Goal: Information Seeking & Learning: Learn about a topic

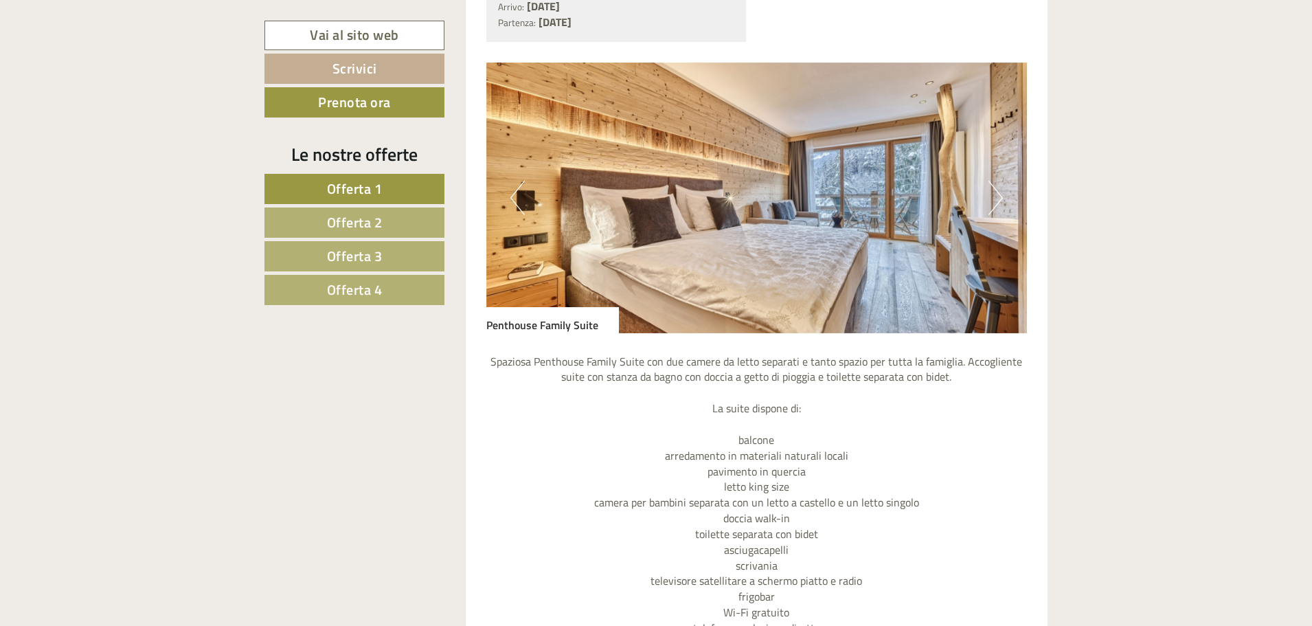
scroll to position [1649, 0]
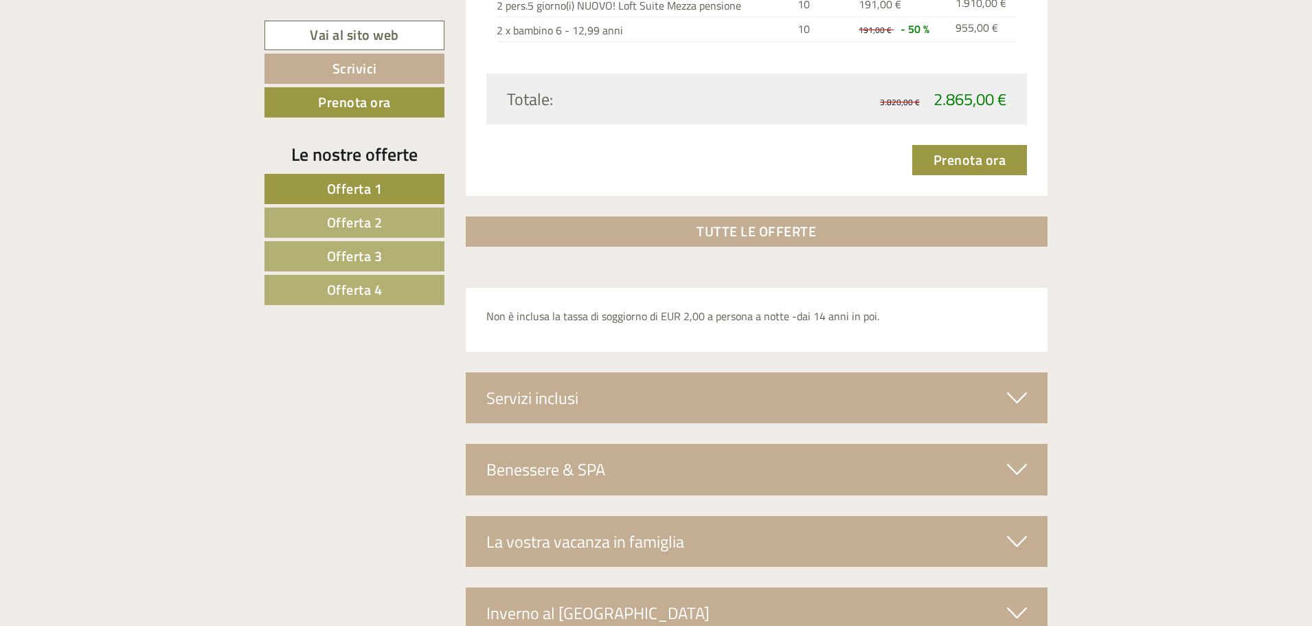
click at [348, 293] on span "Offerta 4" at bounding box center [355, 289] width 56 height 21
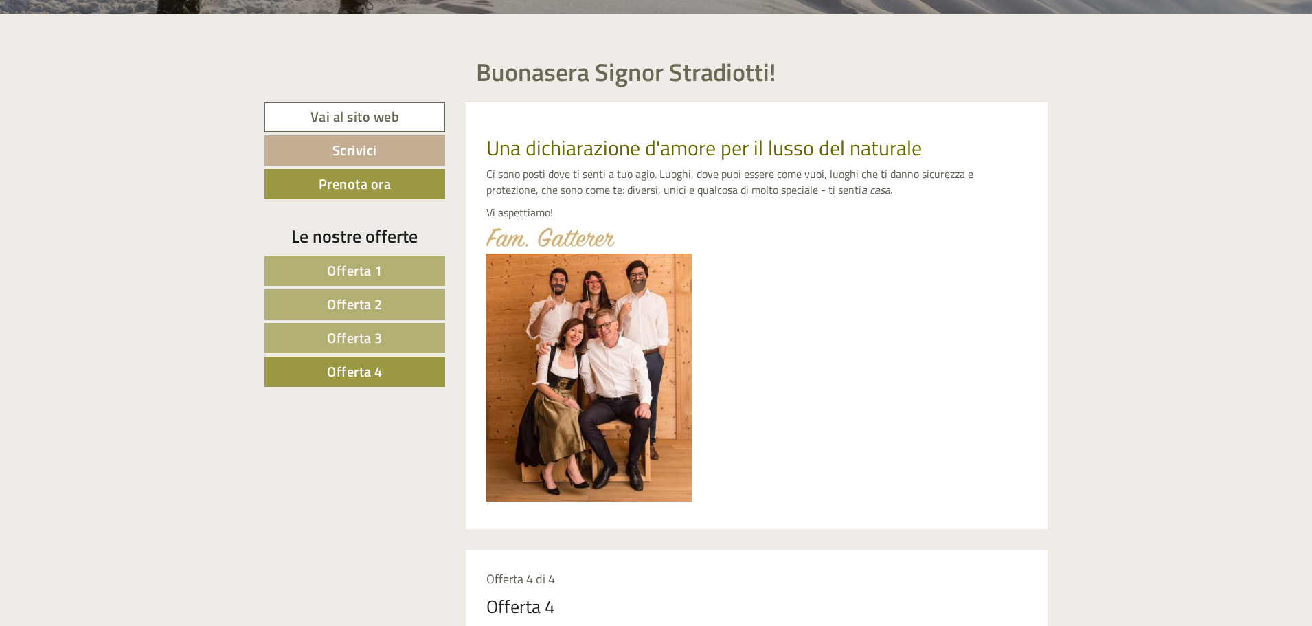
click at [375, 270] on span "Offerta 1" at bounding box center [355, 270] width 56 height 21
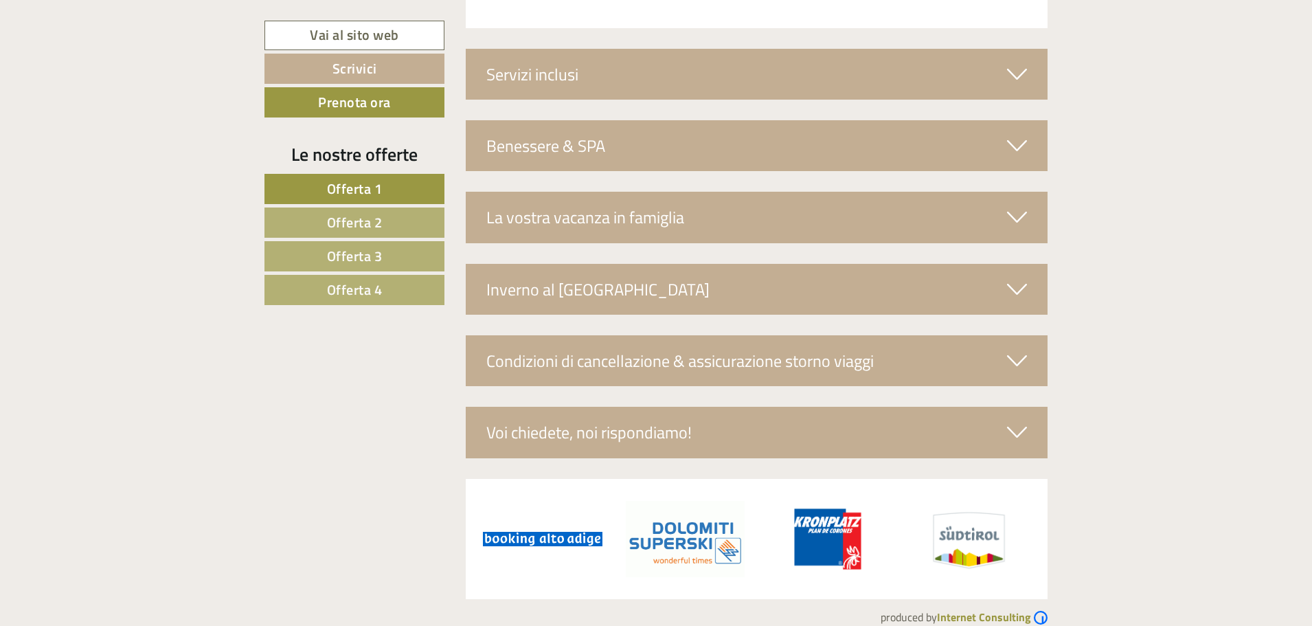
scroll to position [2445, 0]
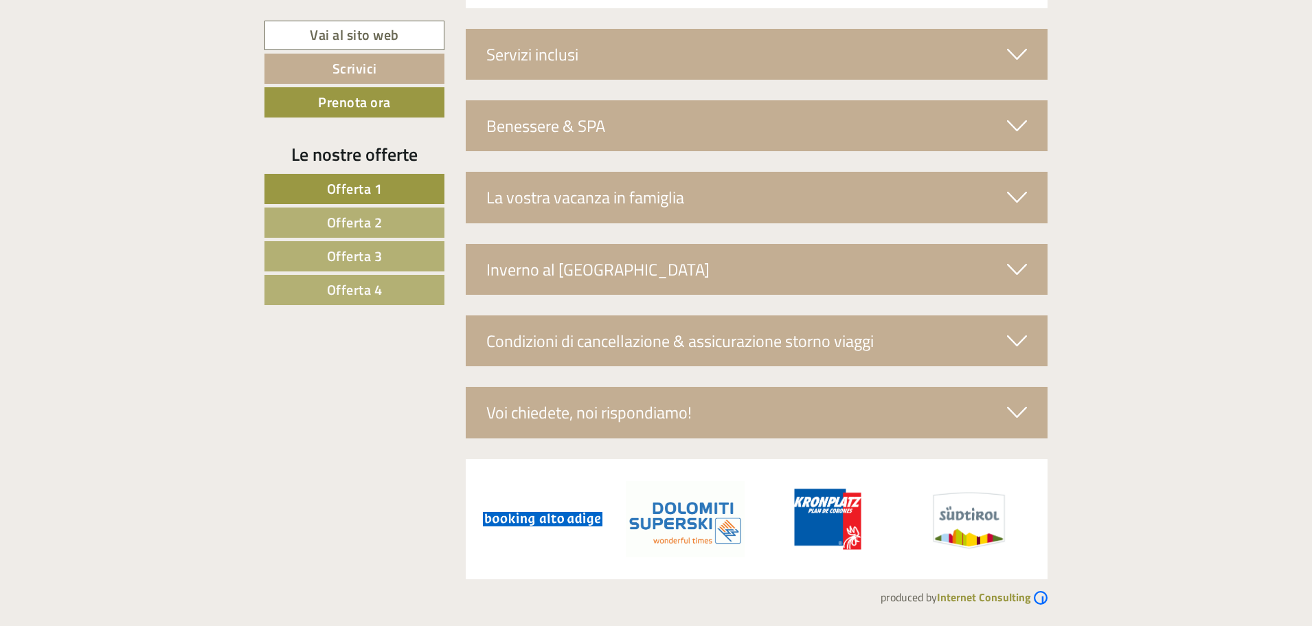
click at [647, 271] on div "Inverno al [GEOGRAPHIC_DATA]" at bounding box center [757, 269] width 582 height 51
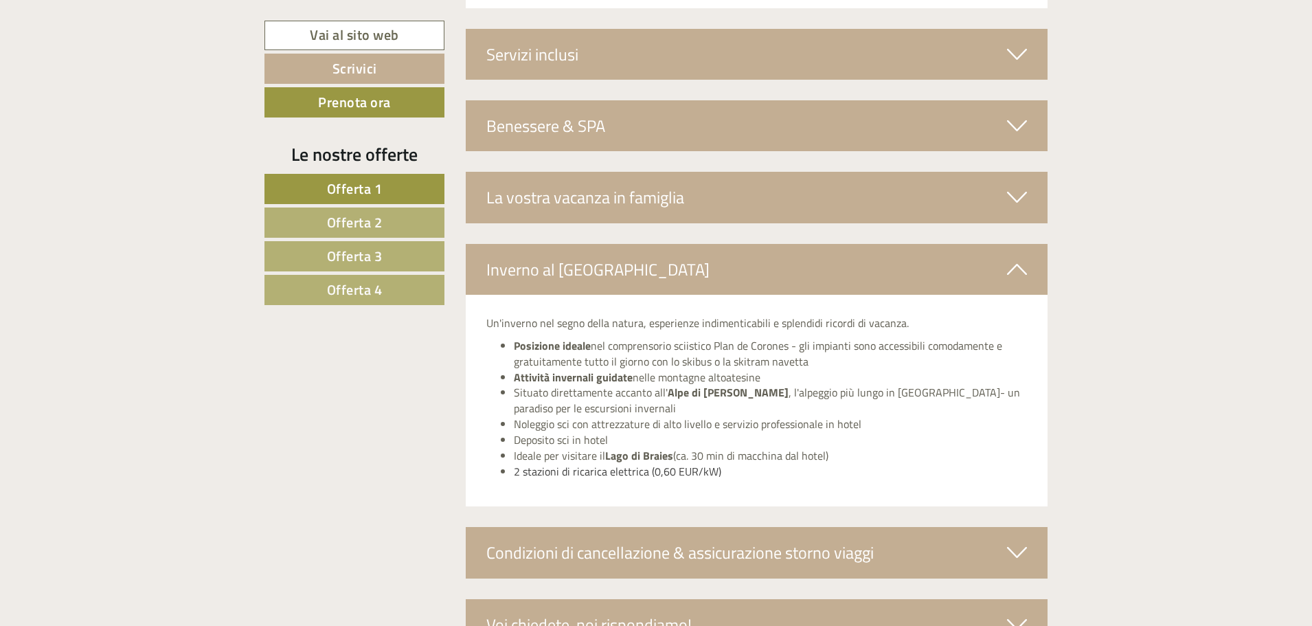
click at [647, 270] on div "Inverno al [GEOGRAPHIC_DATA]" at bounding box center [757, 269] width 582 height 51
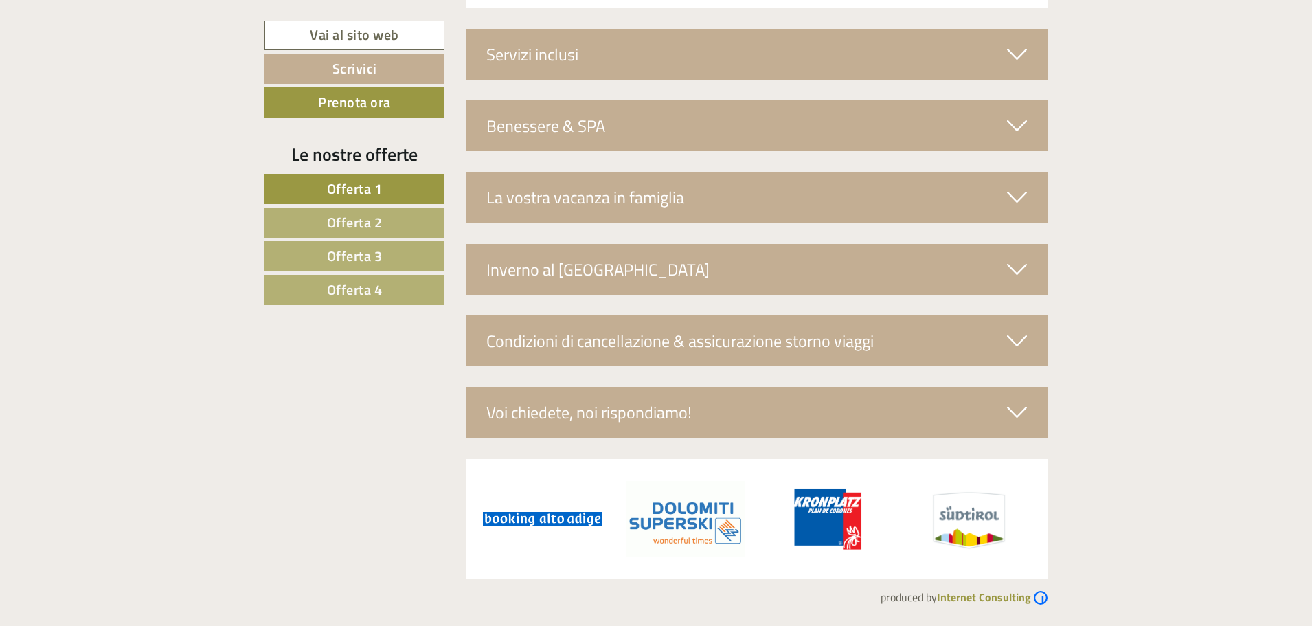
click at [653, 208] on div "La vostra vacanza in famiglia" at bounding box center [757, 197] width 582 height 51
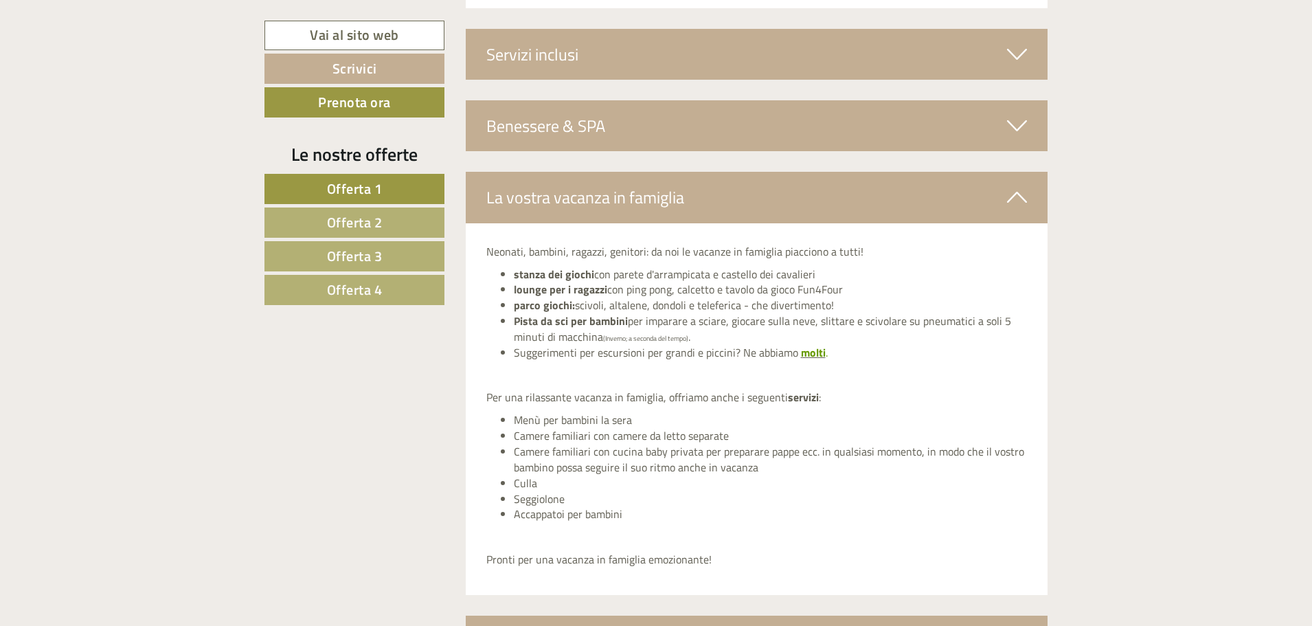
click at [655, 202] on div "La vostra vacanza in famiglia" at bounding box center [757, 197] width 582 height 51
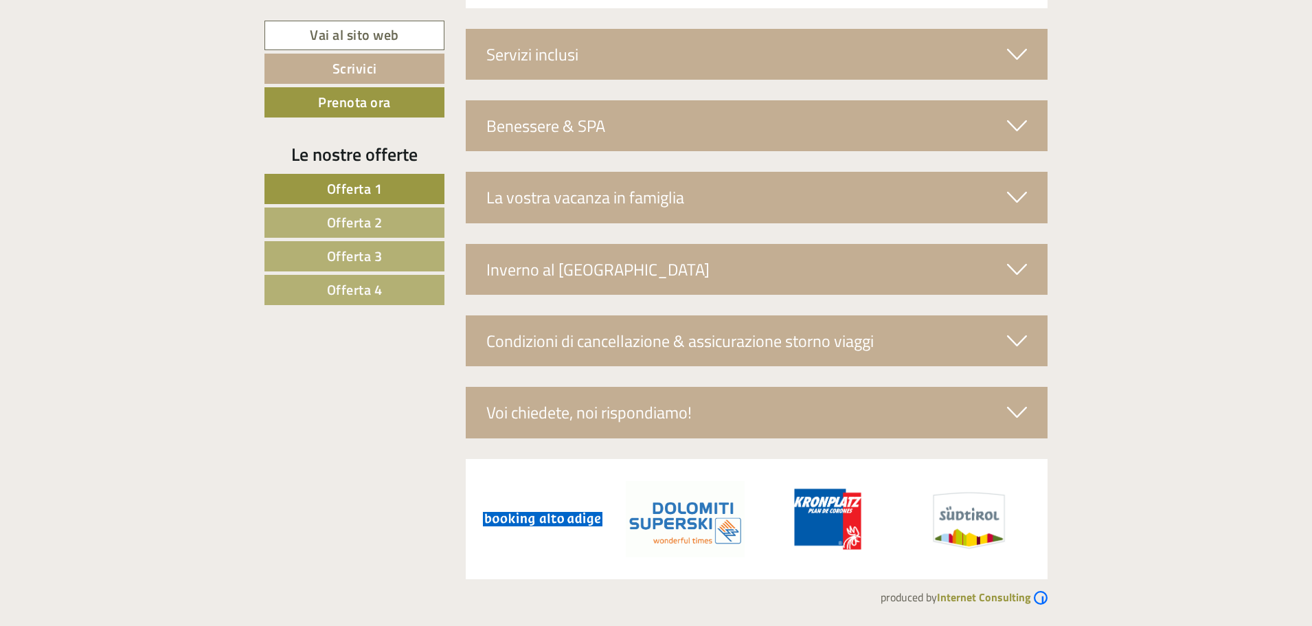
click at [645, 121] on div "Benessere & SPA" at bounding box center [757, 125] width 582 height 51
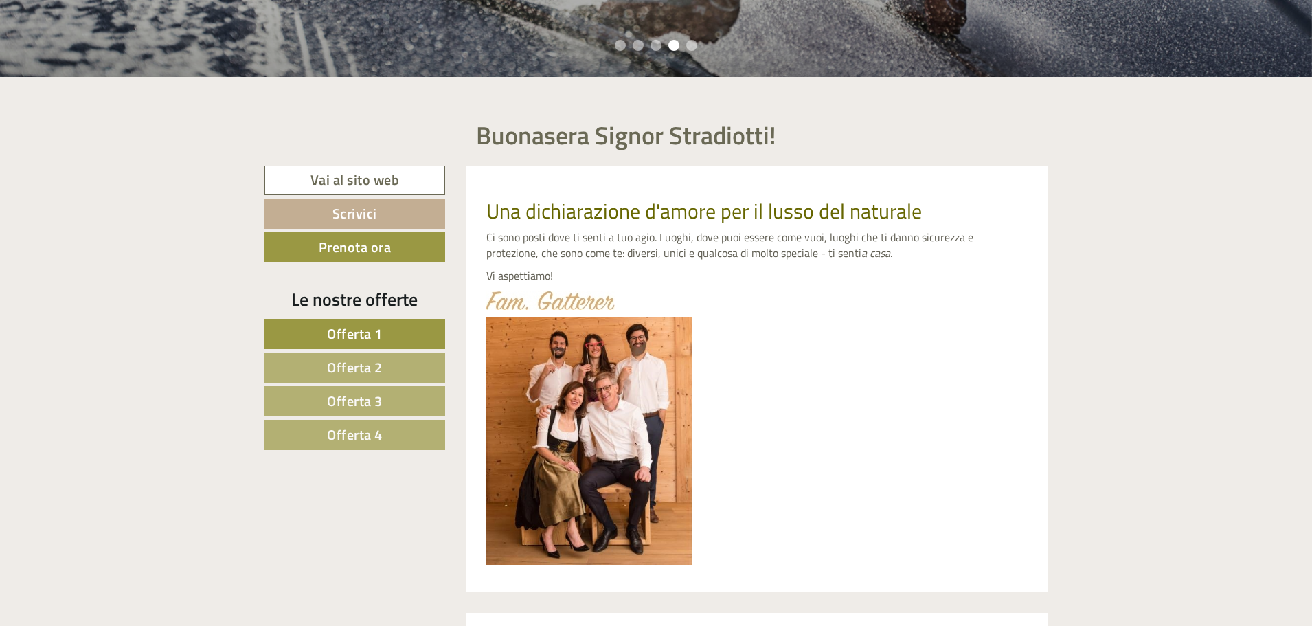
scroll to position [554, 0]
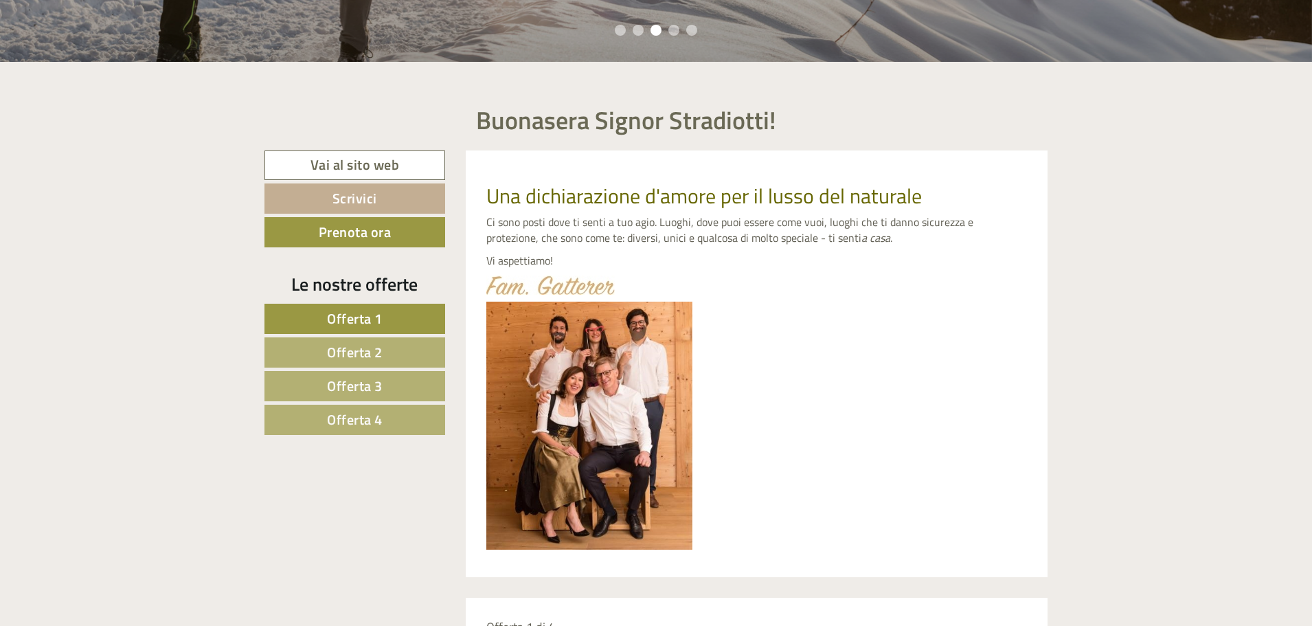
click at [554, 320] on img at bounding box center [589, 426] width 206 height 248
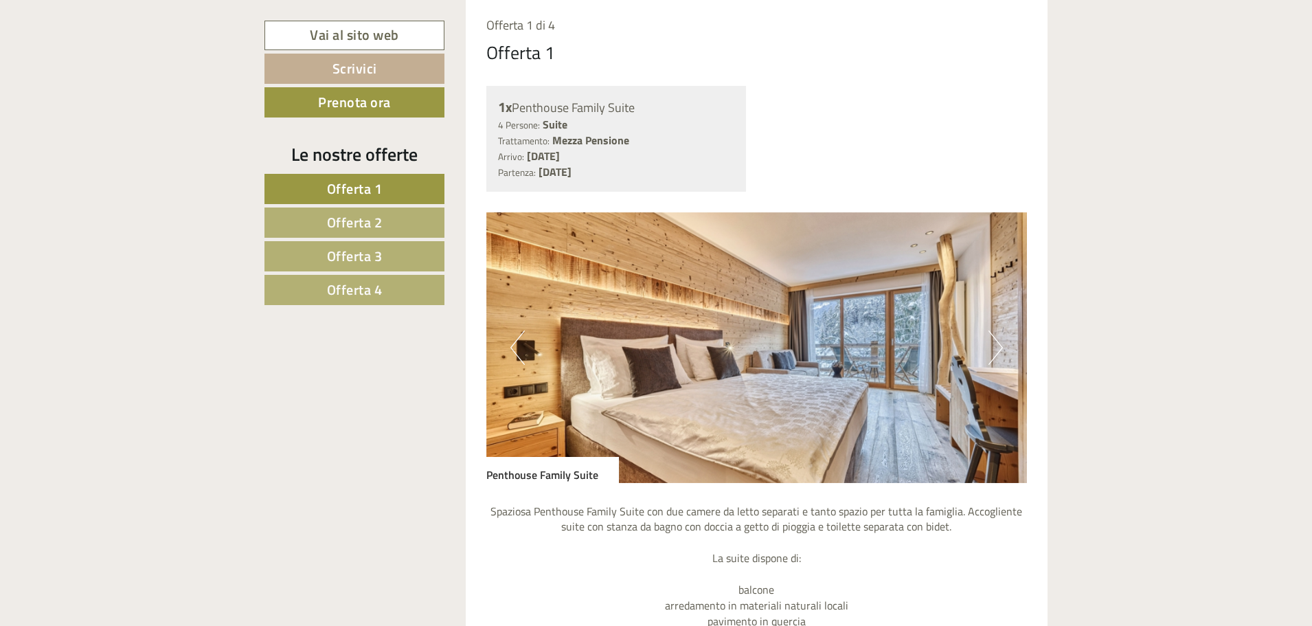
scroll to position [1172, 0]
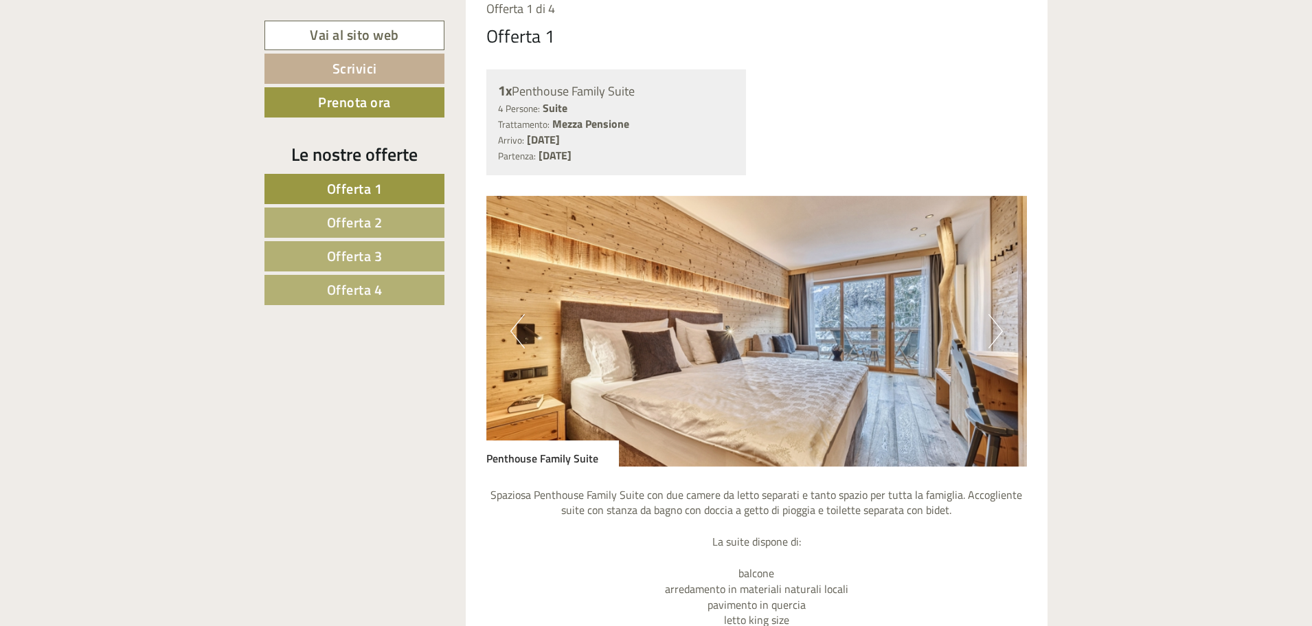
click at [993, 328] on button "Next" at bounding box center [995, 331] width 14 height 34
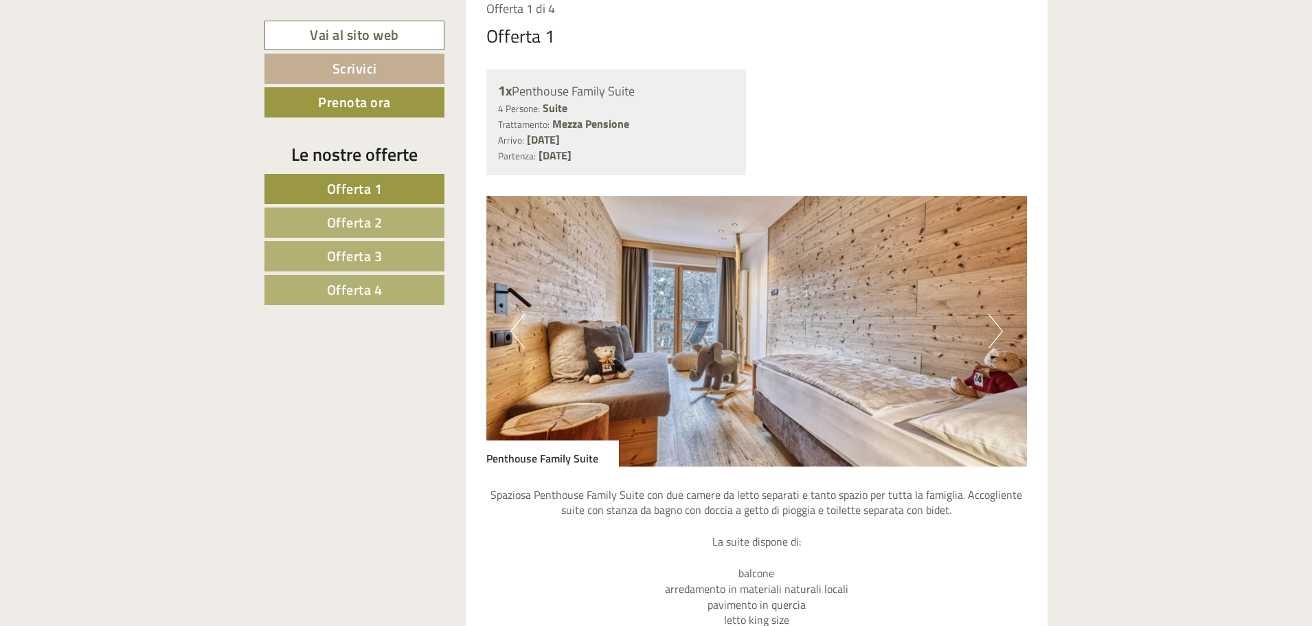
click at [993, 326] on button "Next" at bounding box center [995, 331] width 14 height 34
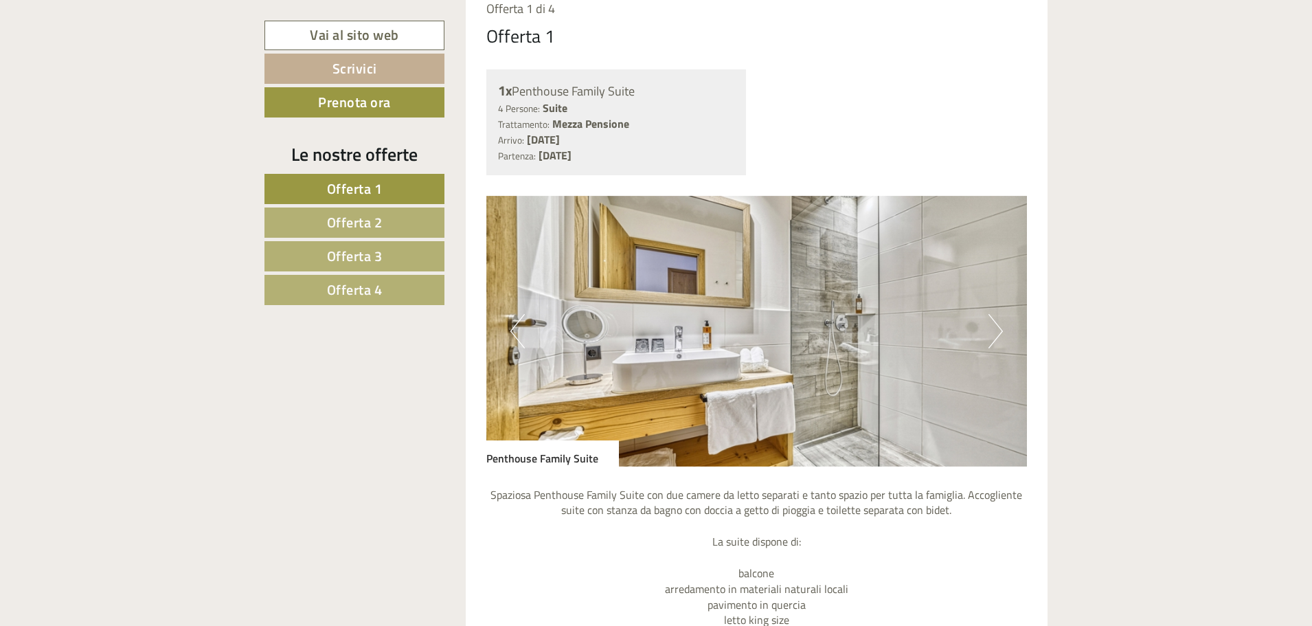
click at [521, 328] on button "Previous" at bounding box center [517, 331] width 14 height 34
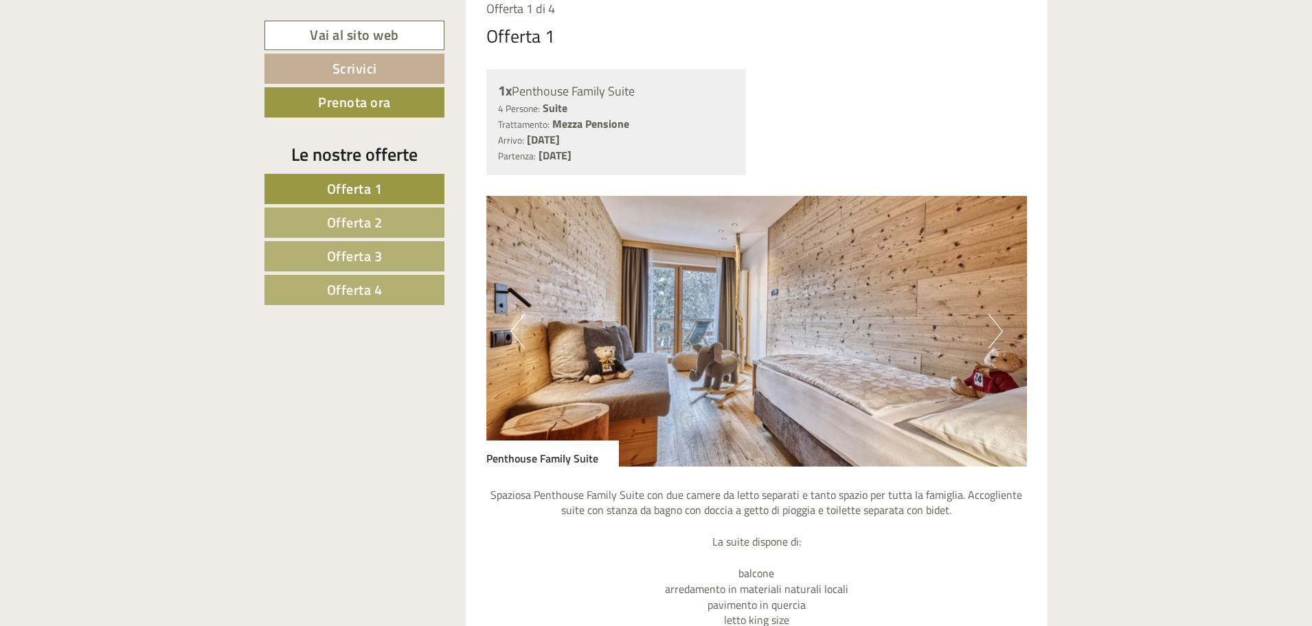
click at [999, 330] on button "Next" at bounding box center [995, 331] width 14 height 34
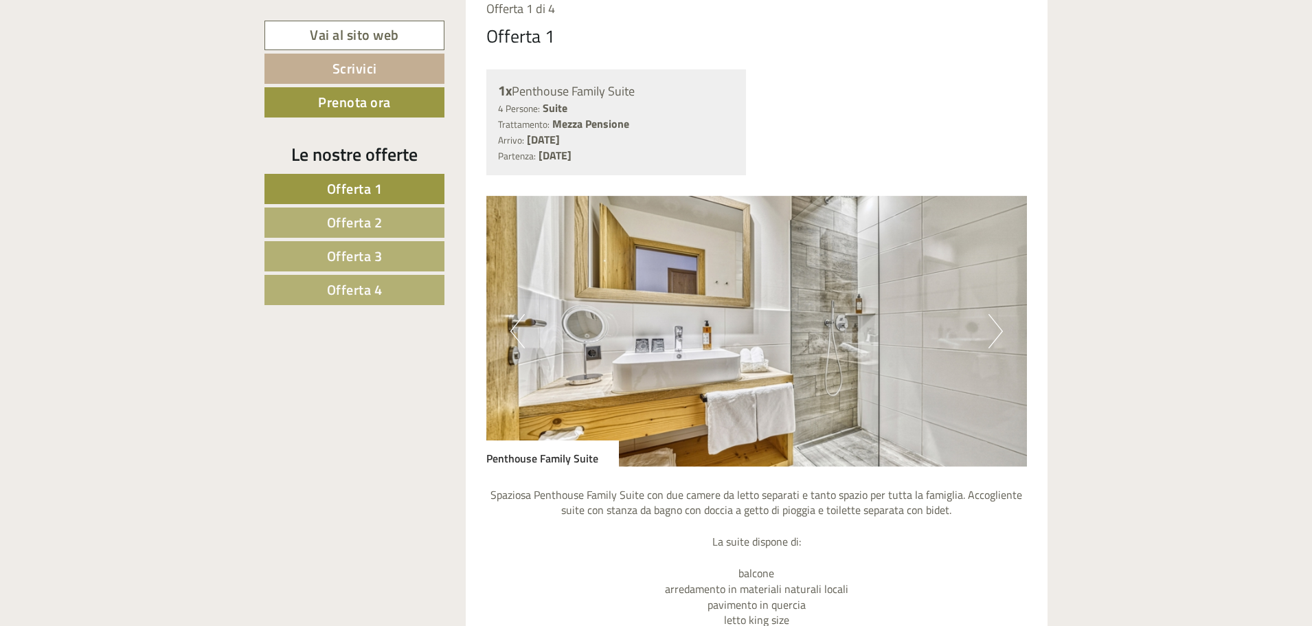
click at [999, 330] on button "Next" at bounding box center [995, 331] width 14 height 34
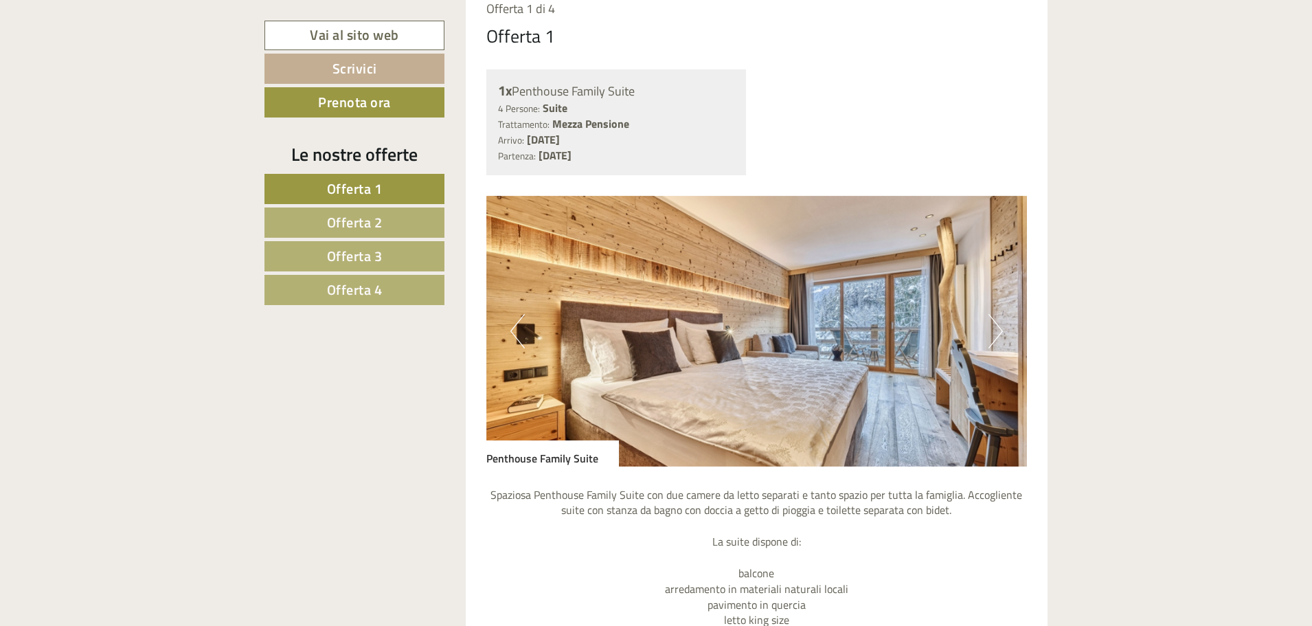
click at [999, 330] on button "Next" at bounding box center [995, 331] width 14 height 34
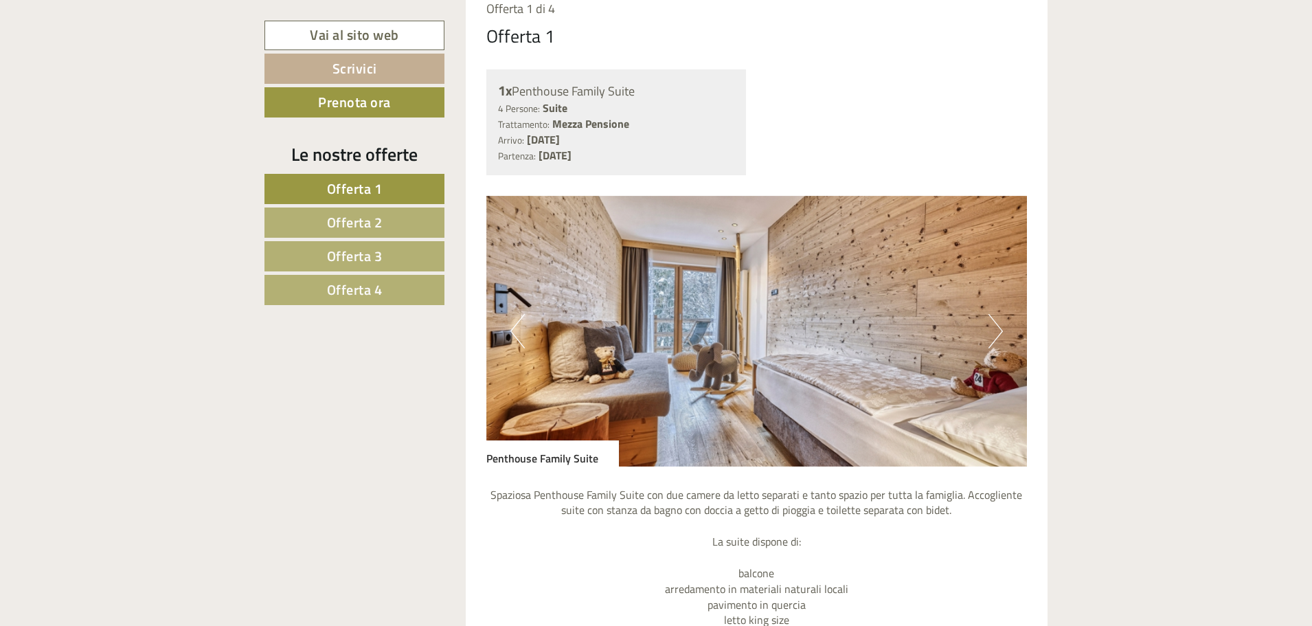
click at [999, 330] on button "Next" at bounding box center [995, 331] width 14 height 34
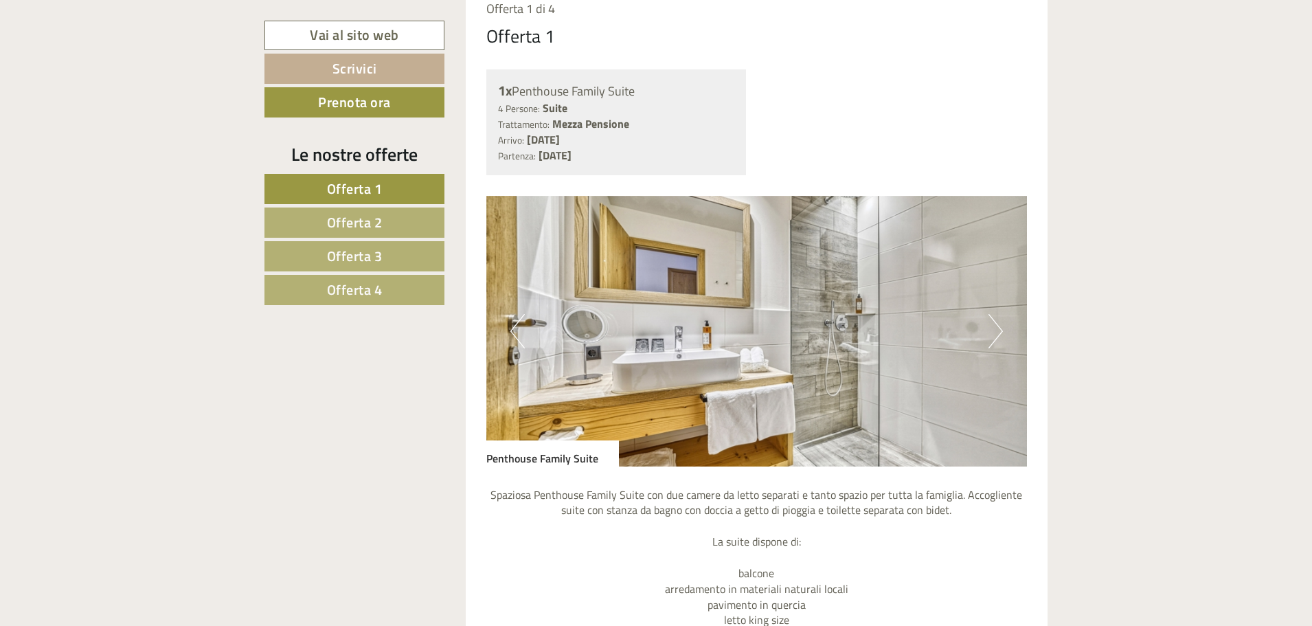
click at [999, 330] on button "Next" at bounding box center [995, 331] width 14 height 34
